Goal: Find specific page/section: Find specific page/section

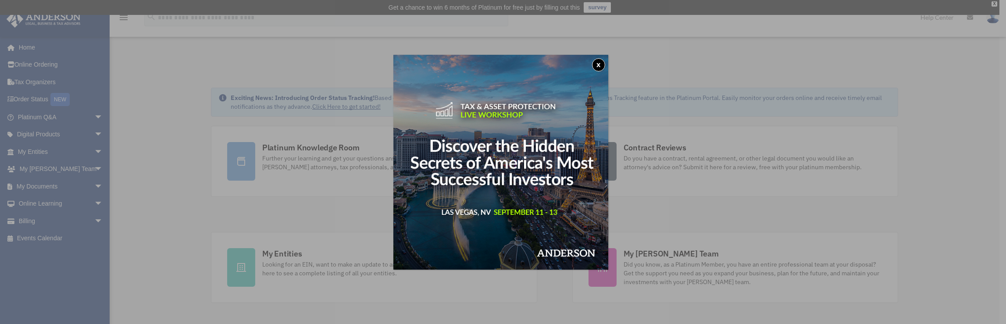
click at [601, 66] on button "x" at bounding box center [598, 64] width 13 height 13
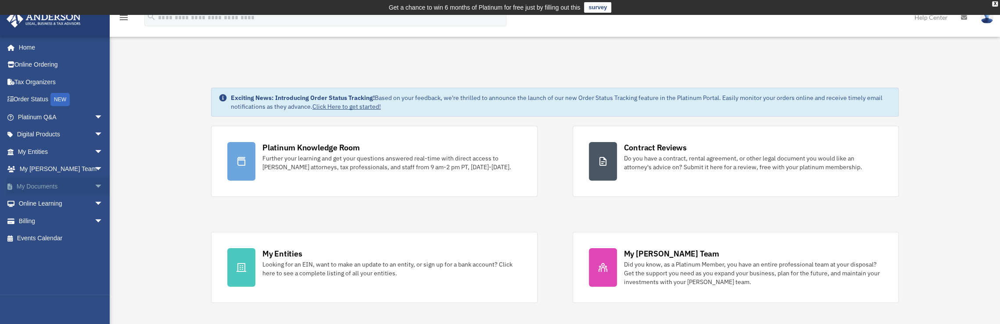
click at [31, 184] on link "My Documents arrow_drop_down" at bounding box center [61, 187] width 110 height 18
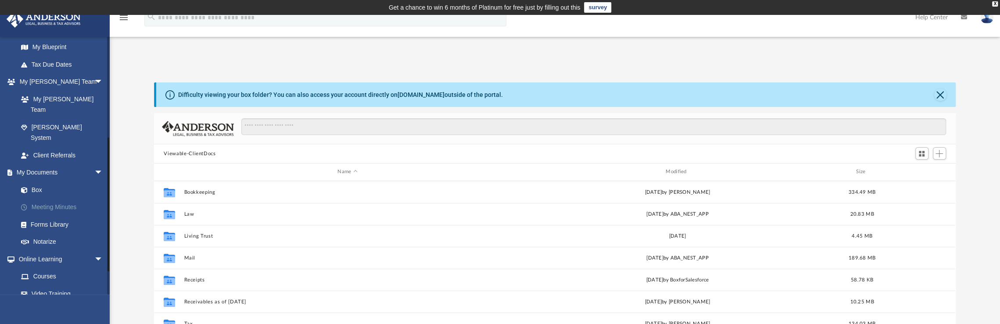
scroll to position [188, 0]
click at [35, 185] on link "Box" at bounding box center [64, 194] width 104 height 18
click at [33, 185] on link "Box" at bounding box center [64, 194] width 104 height 18
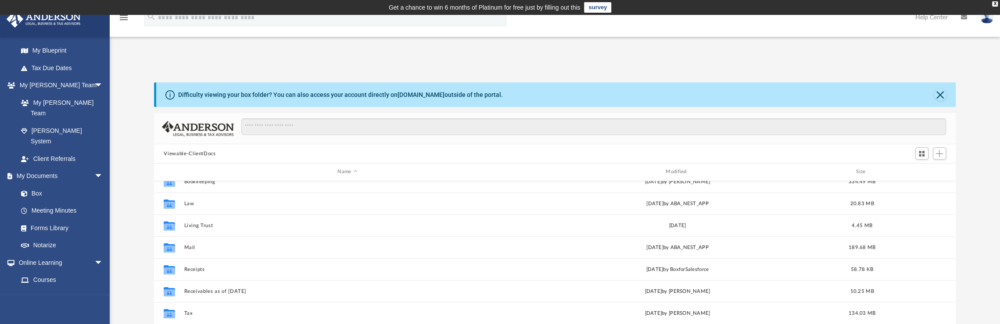
scroll to position [0, 0]
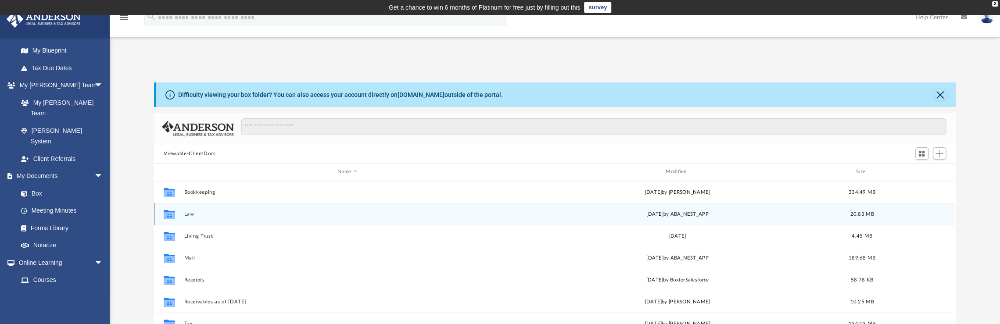
click at [169, 214] on icon "grid" at bounding box center [169, 215] width 11 height 7
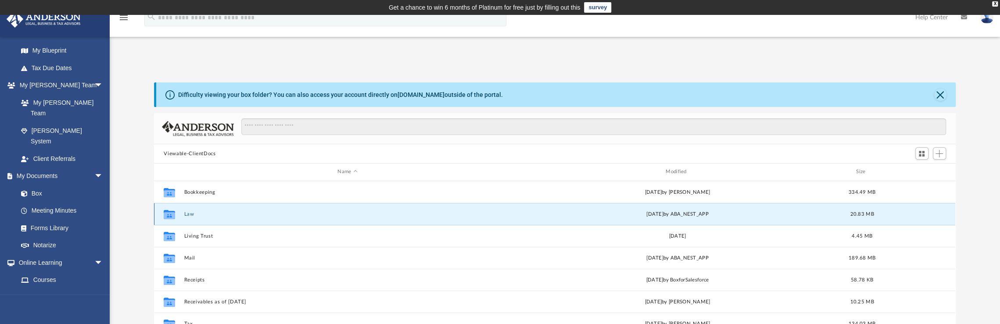
click at [169, 214] on icon "grid" at bounding box center [169, 215] width 11 height 7
click at [169, 211] on icon "grid" at bounding box center [169, 214] width 11 height 9
click at [169, 212] on g "grid" at bounding box center [169, 214] width 11 height 9
click at [190, 212] on button "Law" at bounding box center [347, 214] width 326 height 6
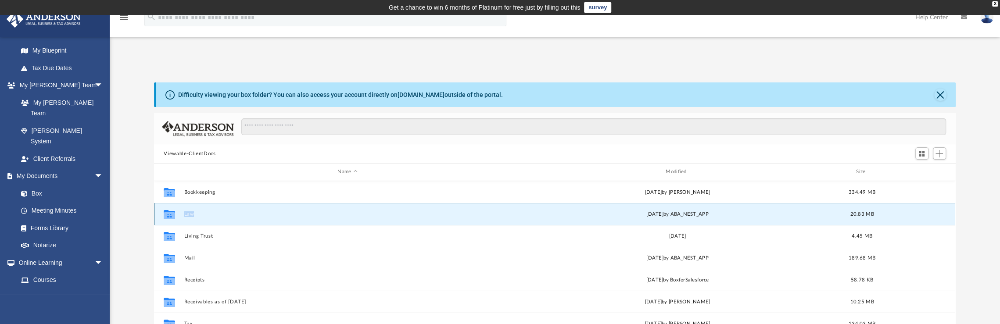
click at [190, 212] on button "Law" at bounding box center [347, 214] width 326 height 6
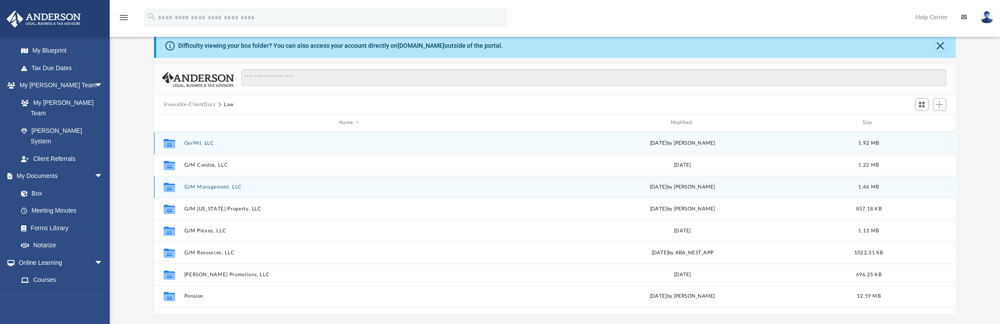
scroll to position [88, 0]
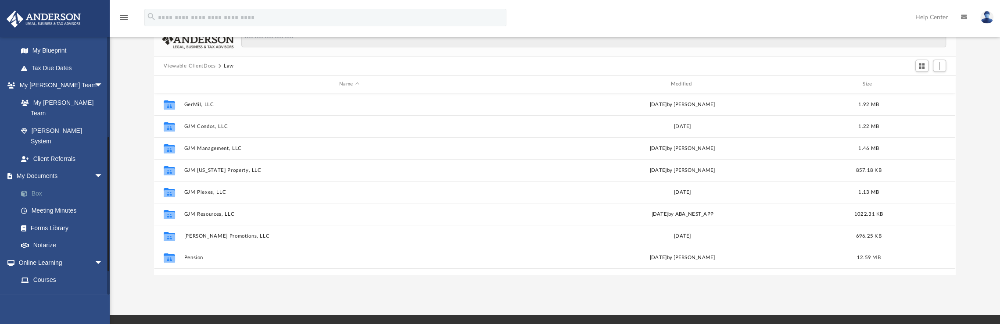
click at [36, 185] on link "Box" at bounding box center [64, 194] width 104 height 18
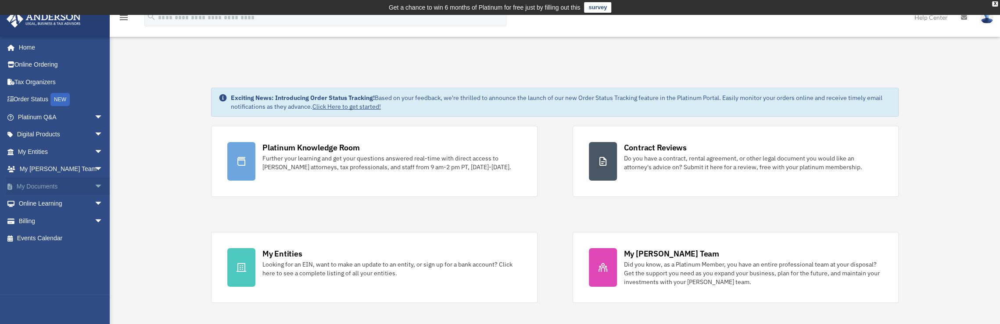
click at [94, 184] on span "arrow_drop_down" at bounding box center [103, 187] width 18 height 18
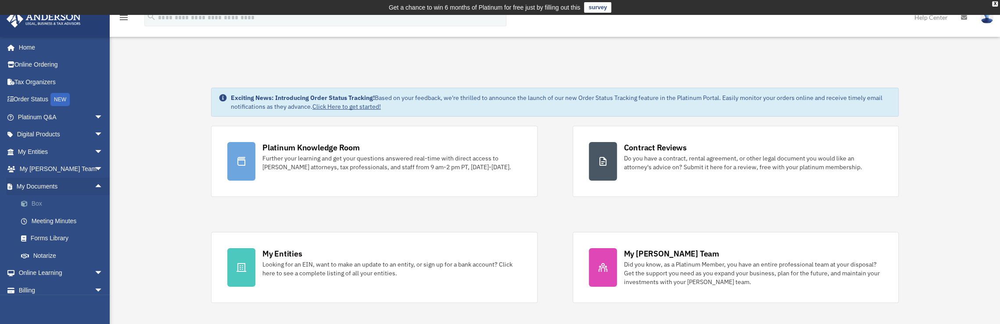
click at [31, 205] on link "Box" at bounding box center [64, 204] width 104 height 18
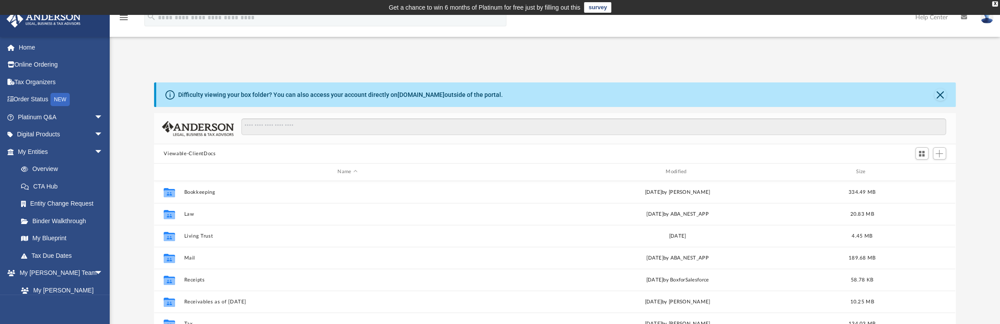
scroll to position [193, 794]
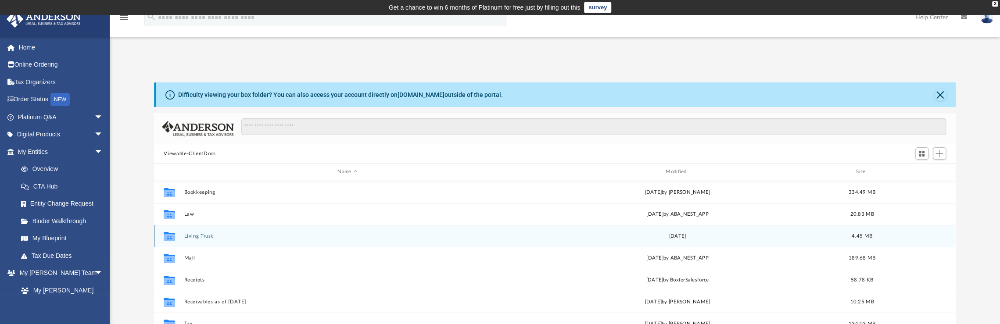
click at [167, 235] on icon "grid" at bounding box center [169, 237] width 11 height 7
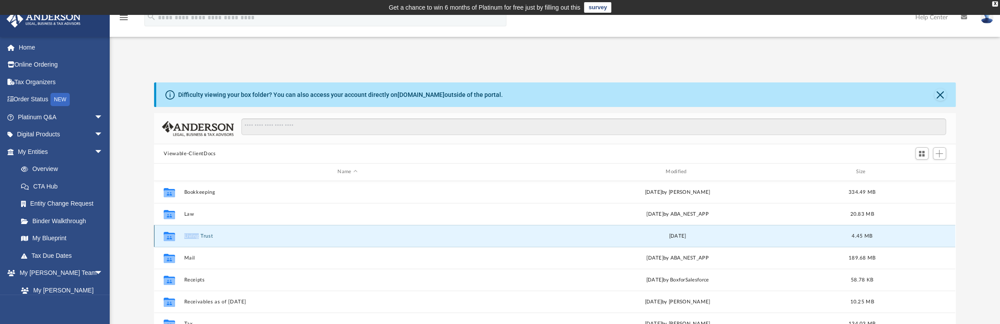
click at [209, 234] on button "Living Trust" at bounding box center [347, 236] width 326 height 6
